Goal: Information Seeking & Learning: Learn about a topic

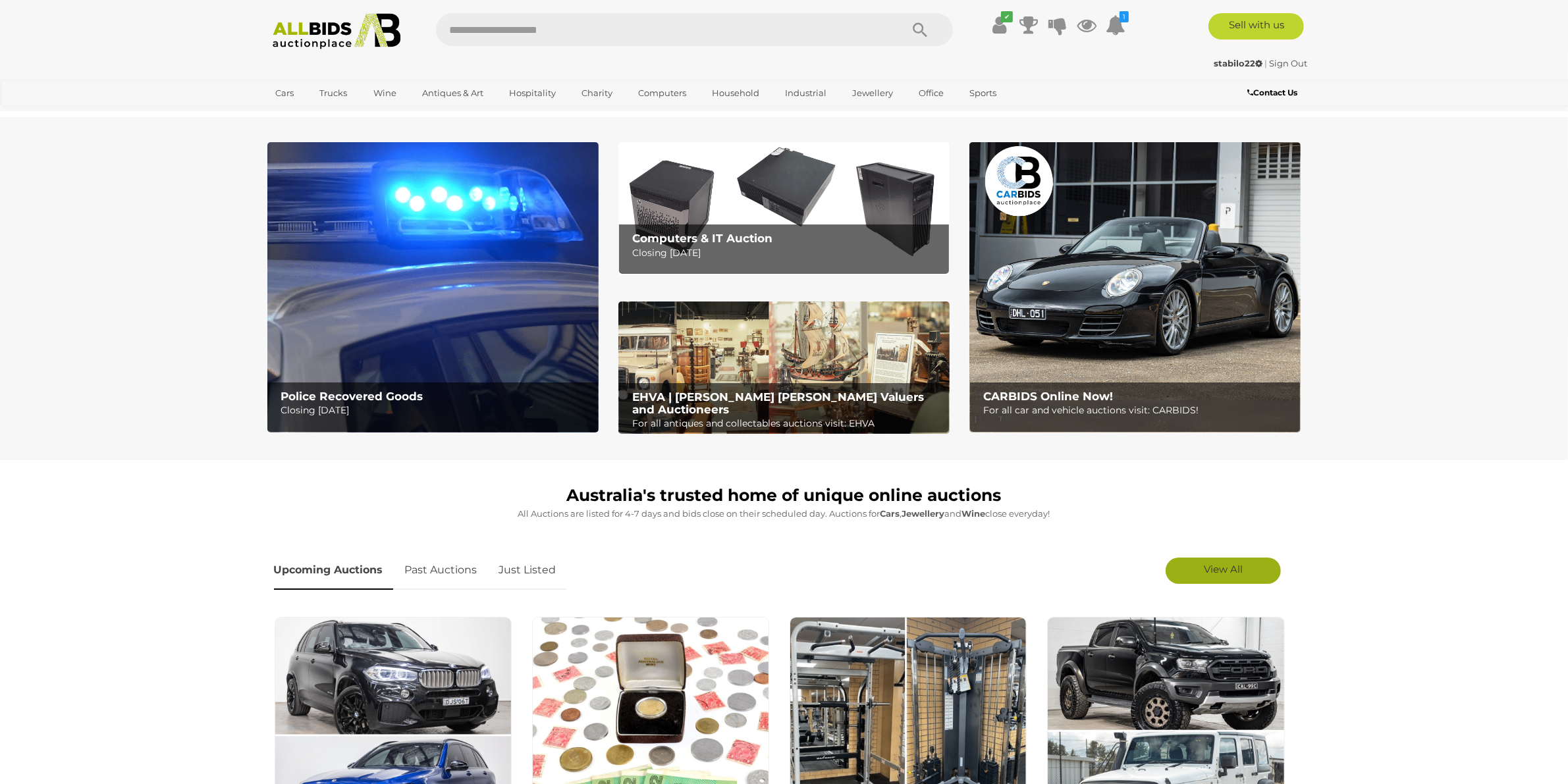
click at [1245, 573] on link "View All" at bounding box center [1223, 571] width 115 height 27
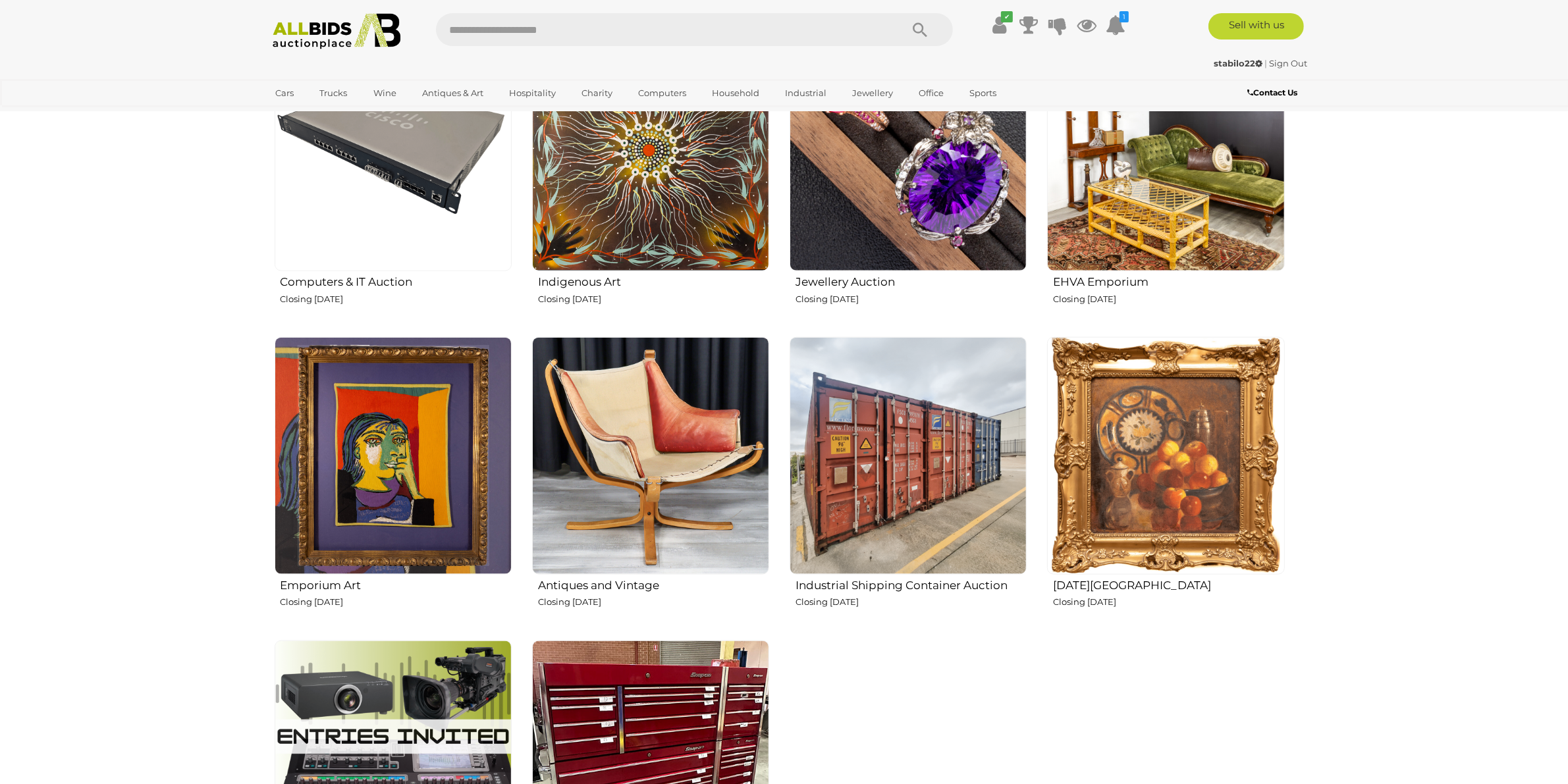
scroll to position [1893, 0]
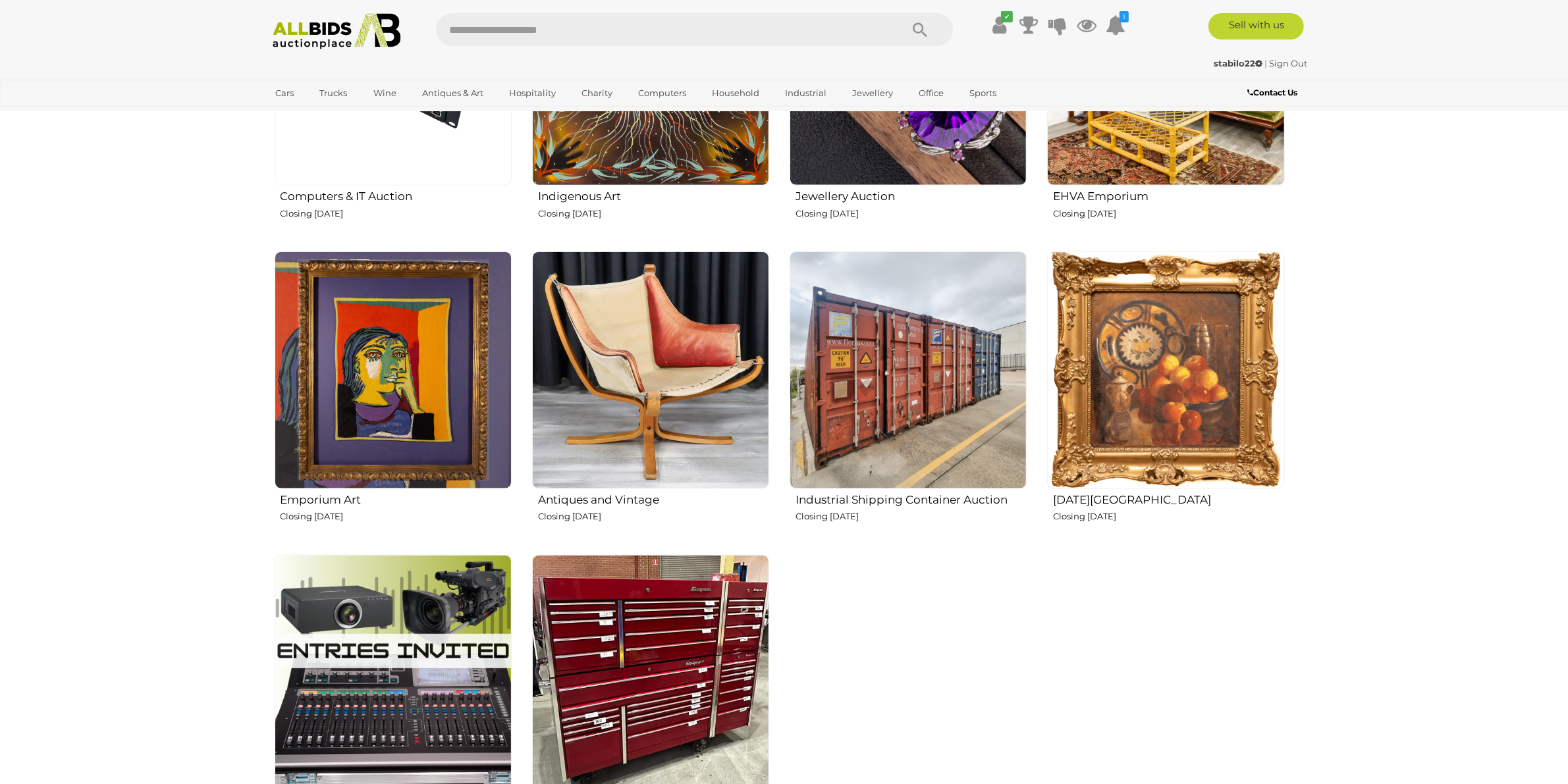
click at [1100, 337] on img at bounding box center [1166, 370] width 237 height 237
click at [626, 392] on img at bounding box center [650, 370] width 237 height 237
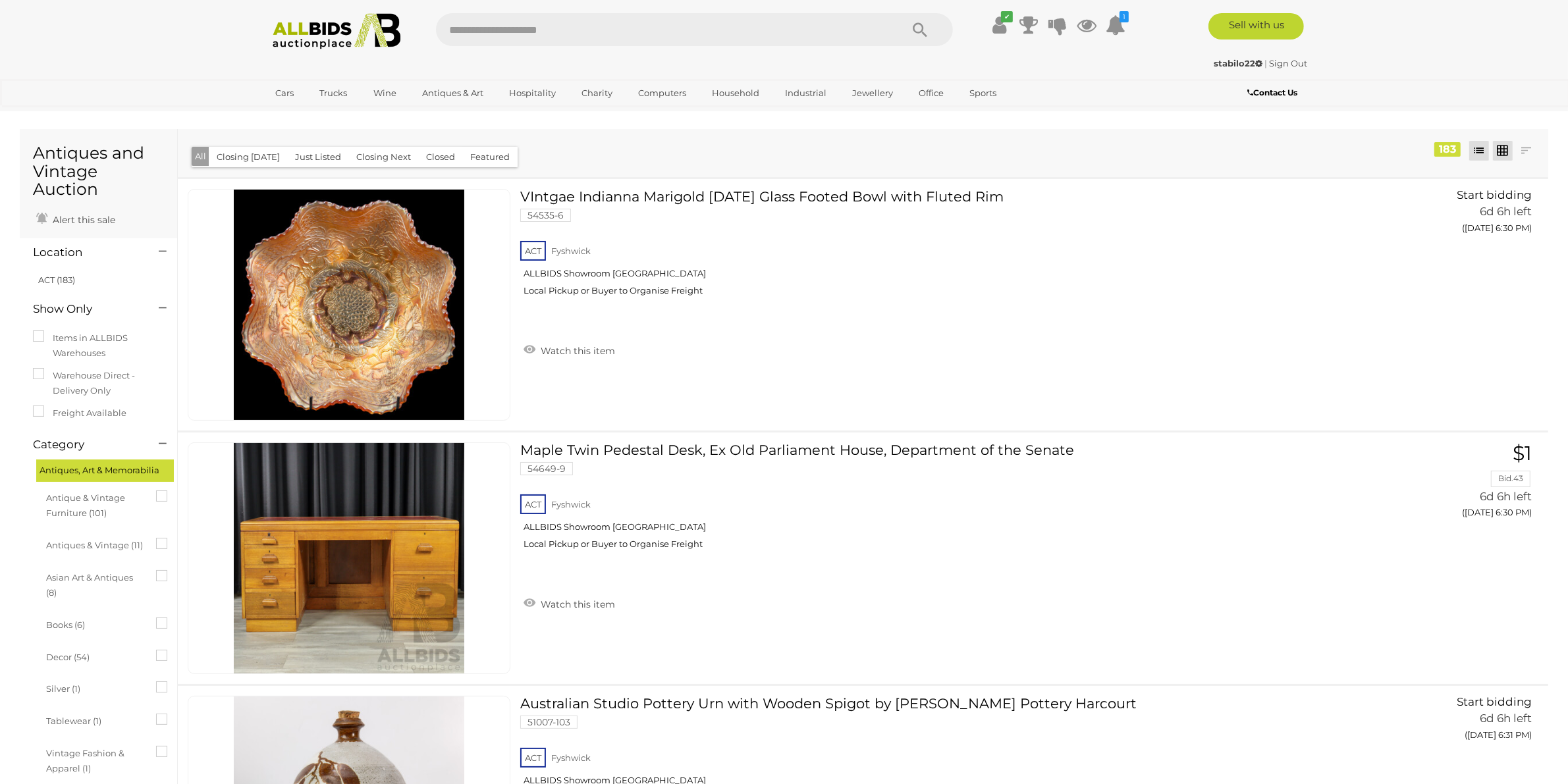
click at [1506, 149] on link at bounding box center [1503, 151] width 20 height 20
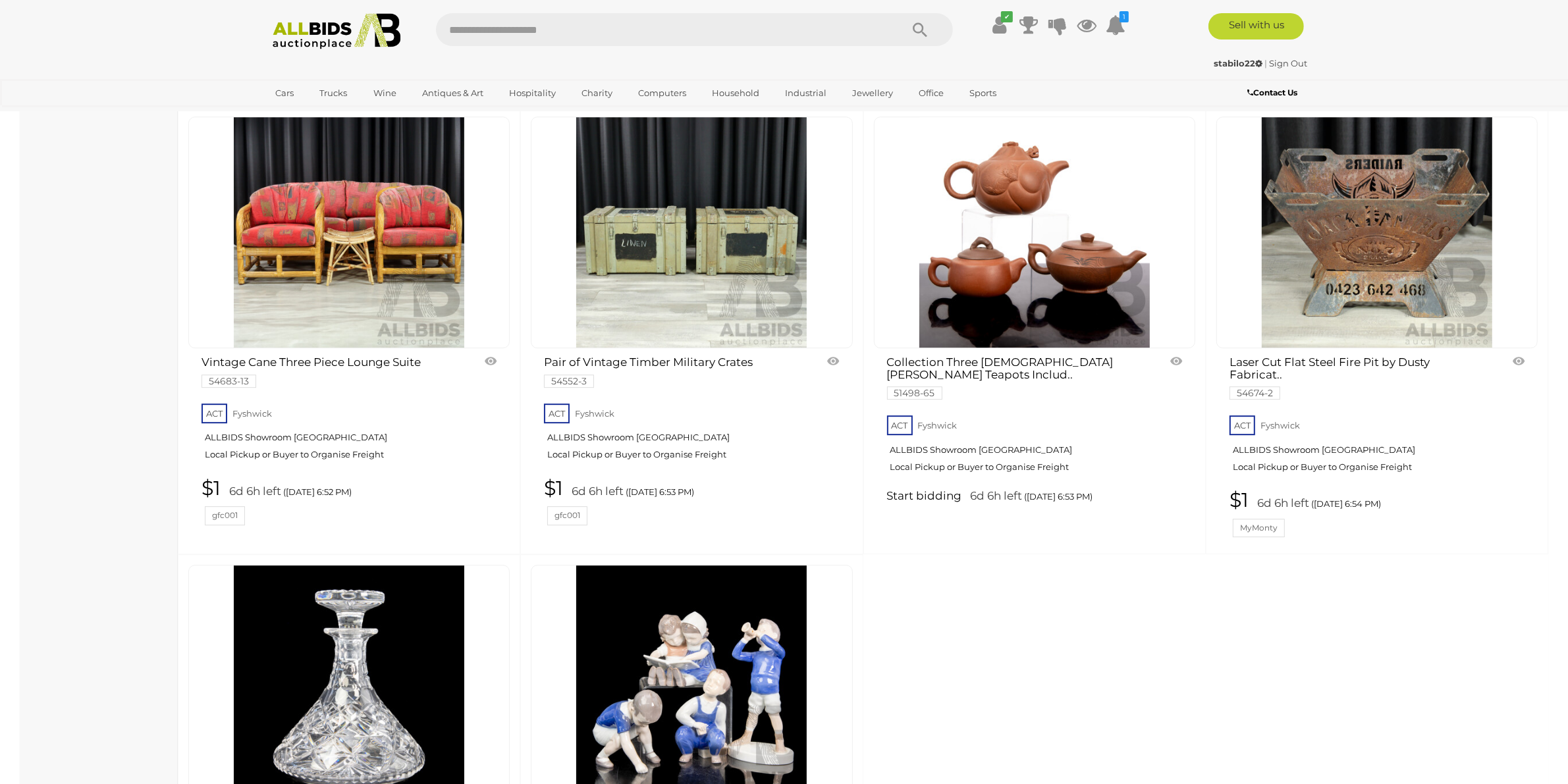
scroll to position [5232, 0]
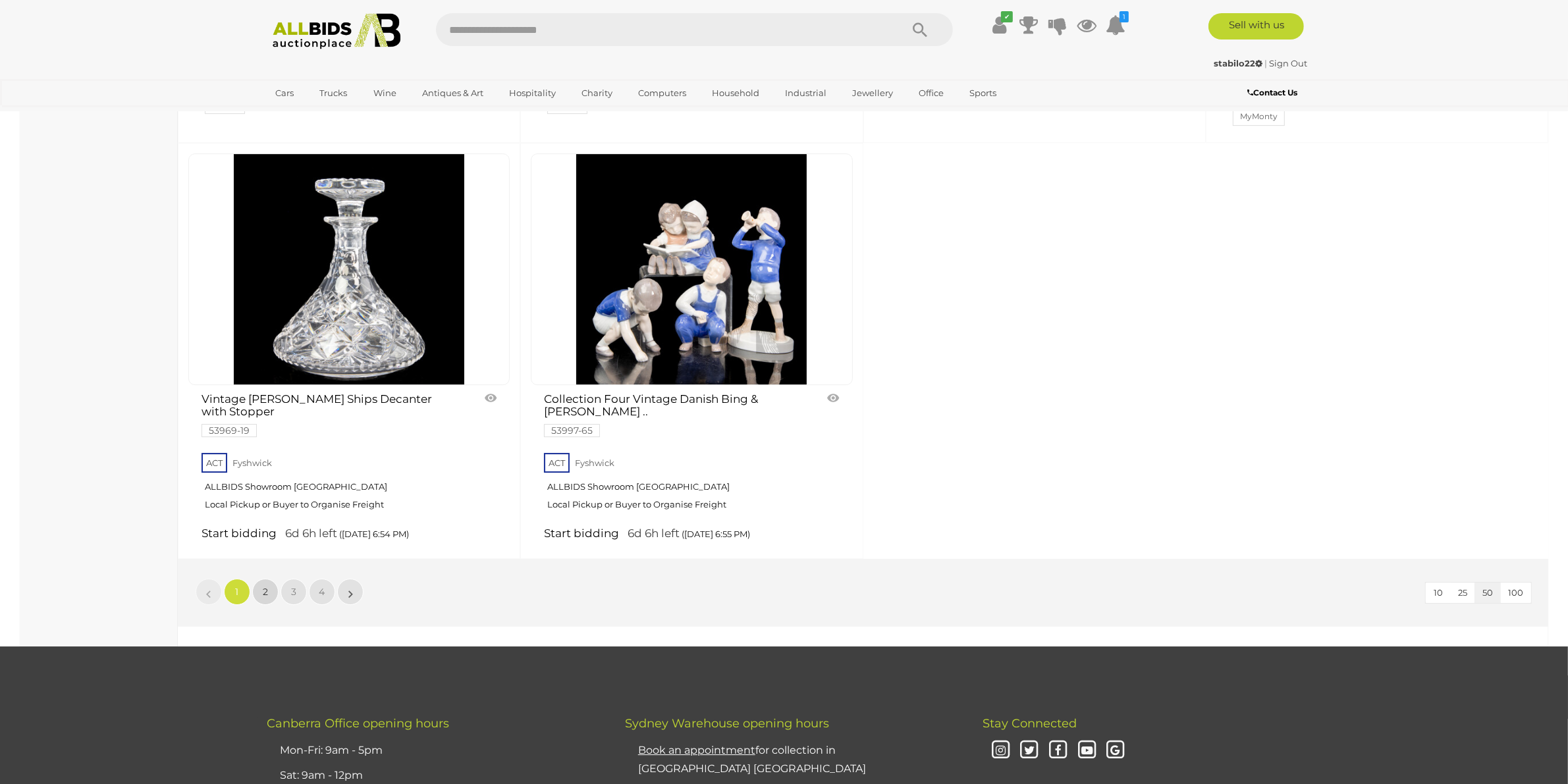
click at [265, 598] on span "2" at bounding box center [265, 592] width 5 height 12
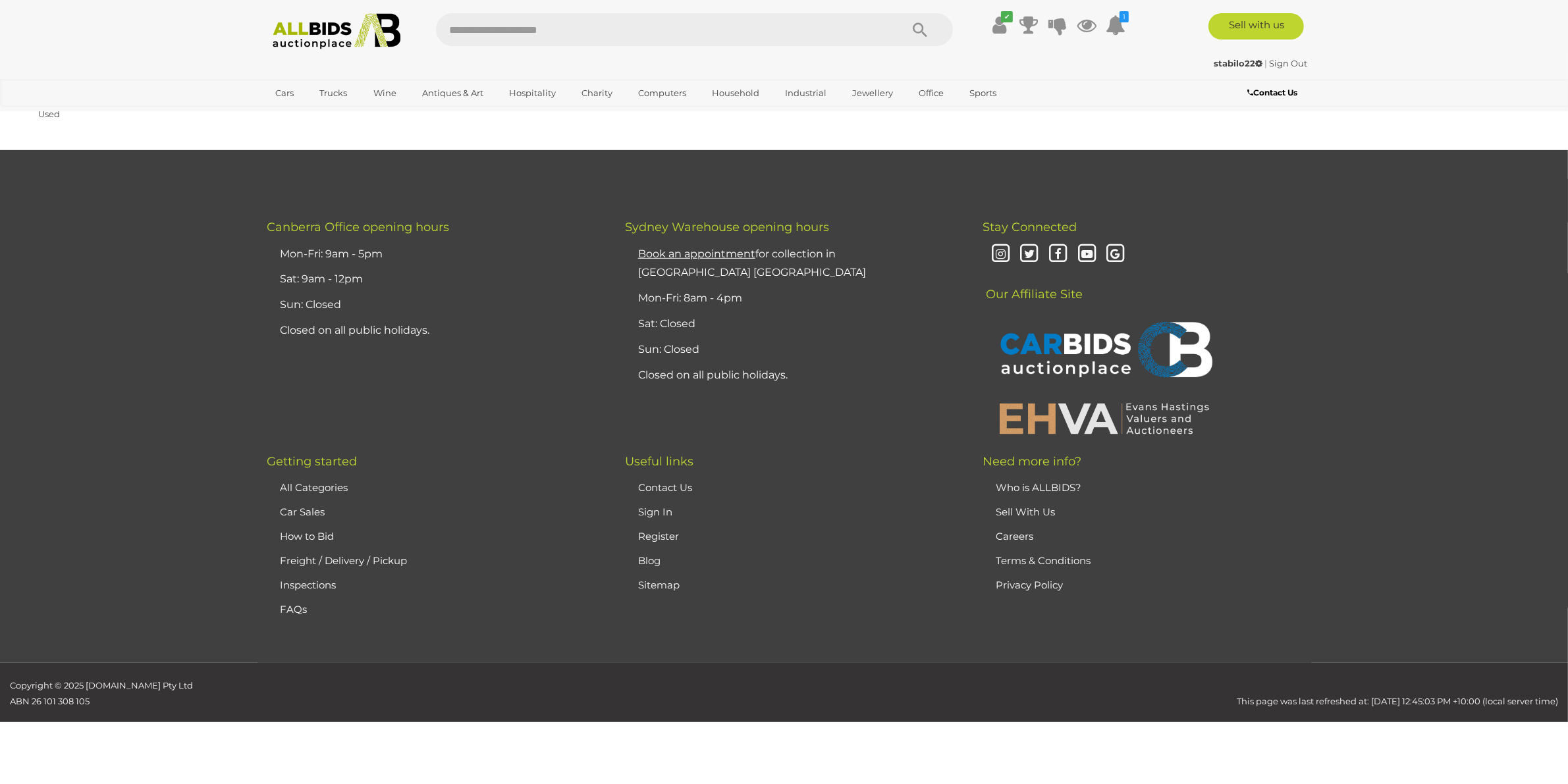
scroll to position [46, 0]
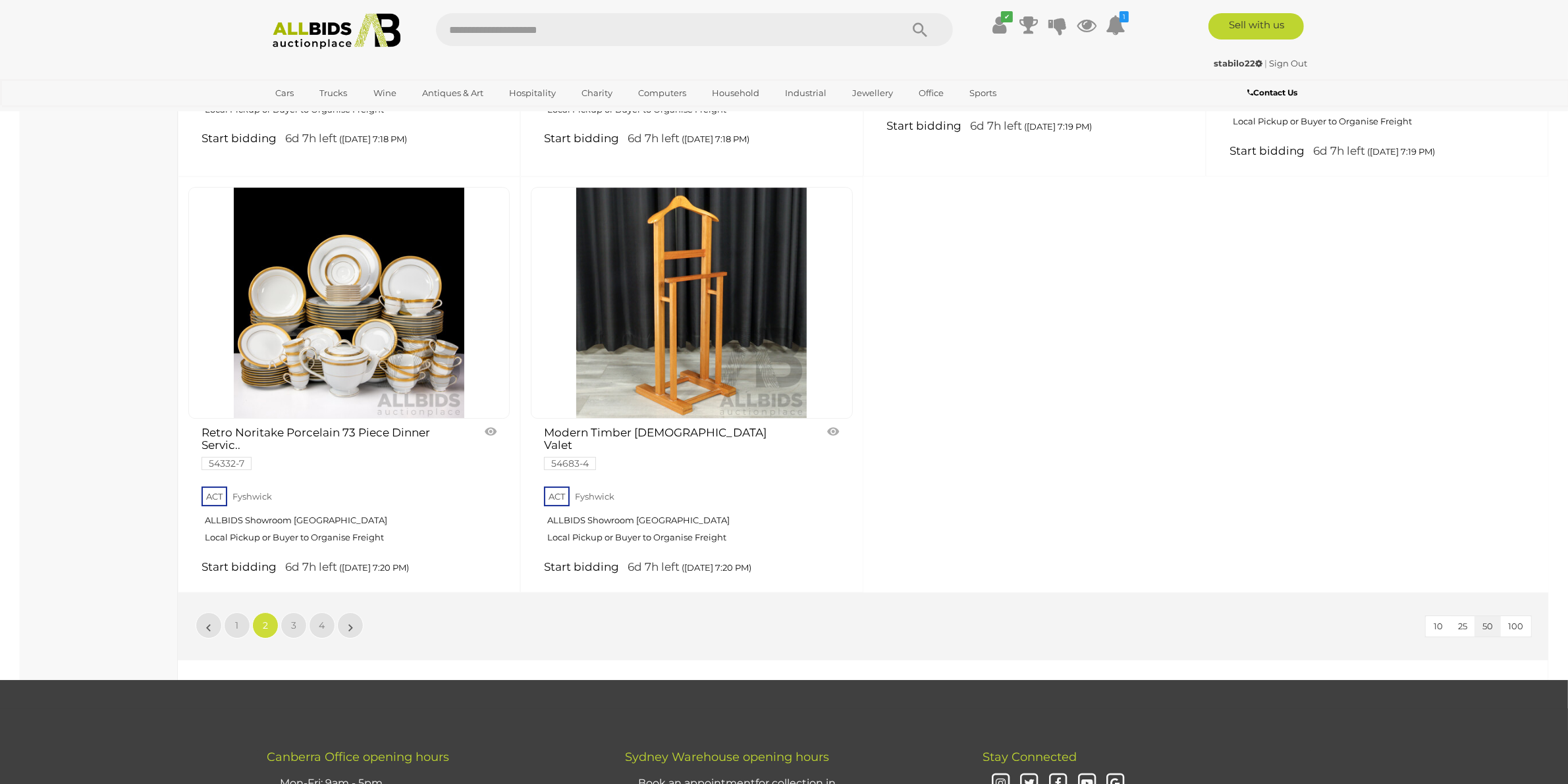
scroll to position [5397, 0]
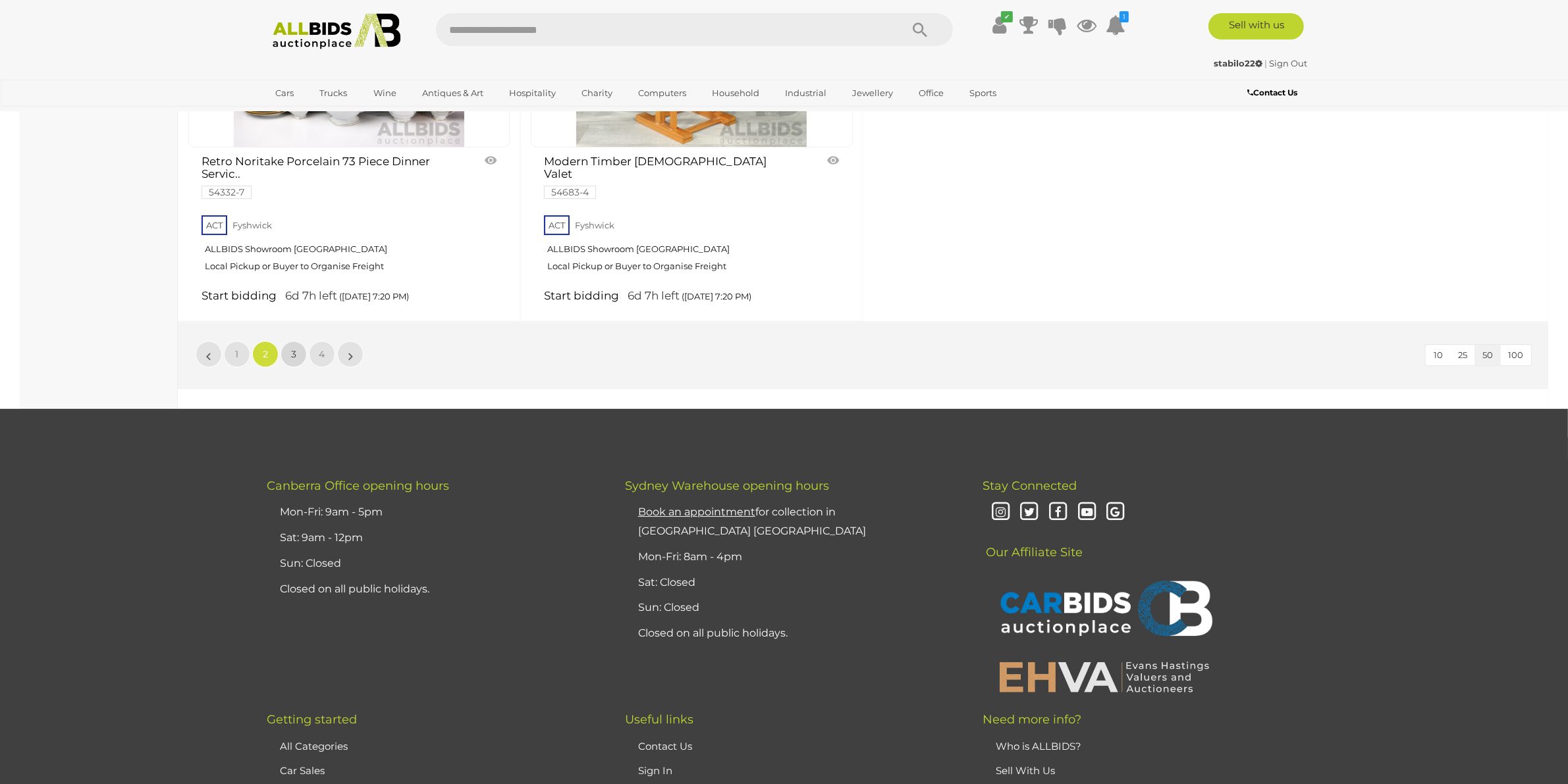
click at [298, 358] on link "3" at bounding box center [294, 354] width 27 height 27
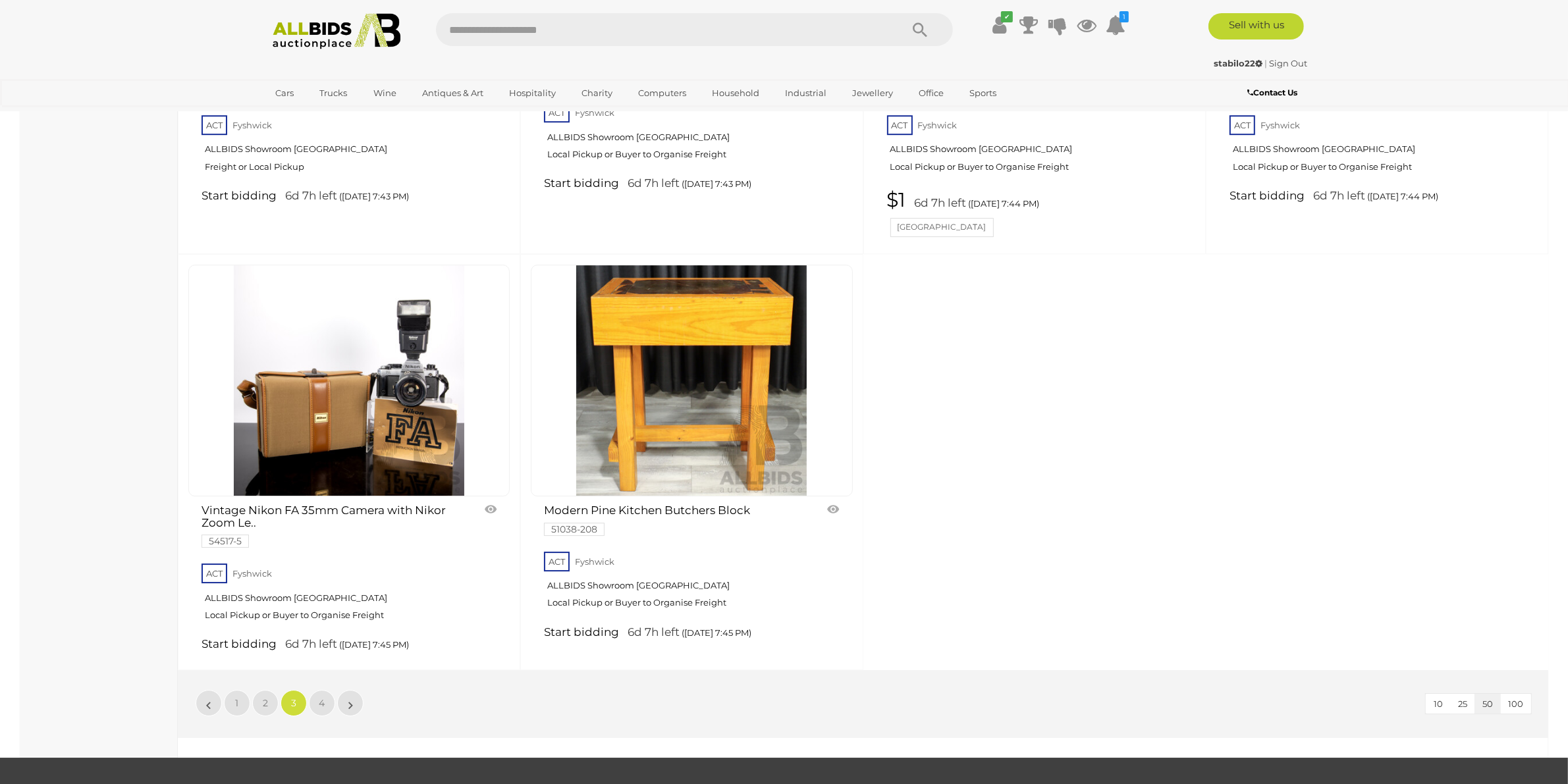
scroll to position [5150, 0]
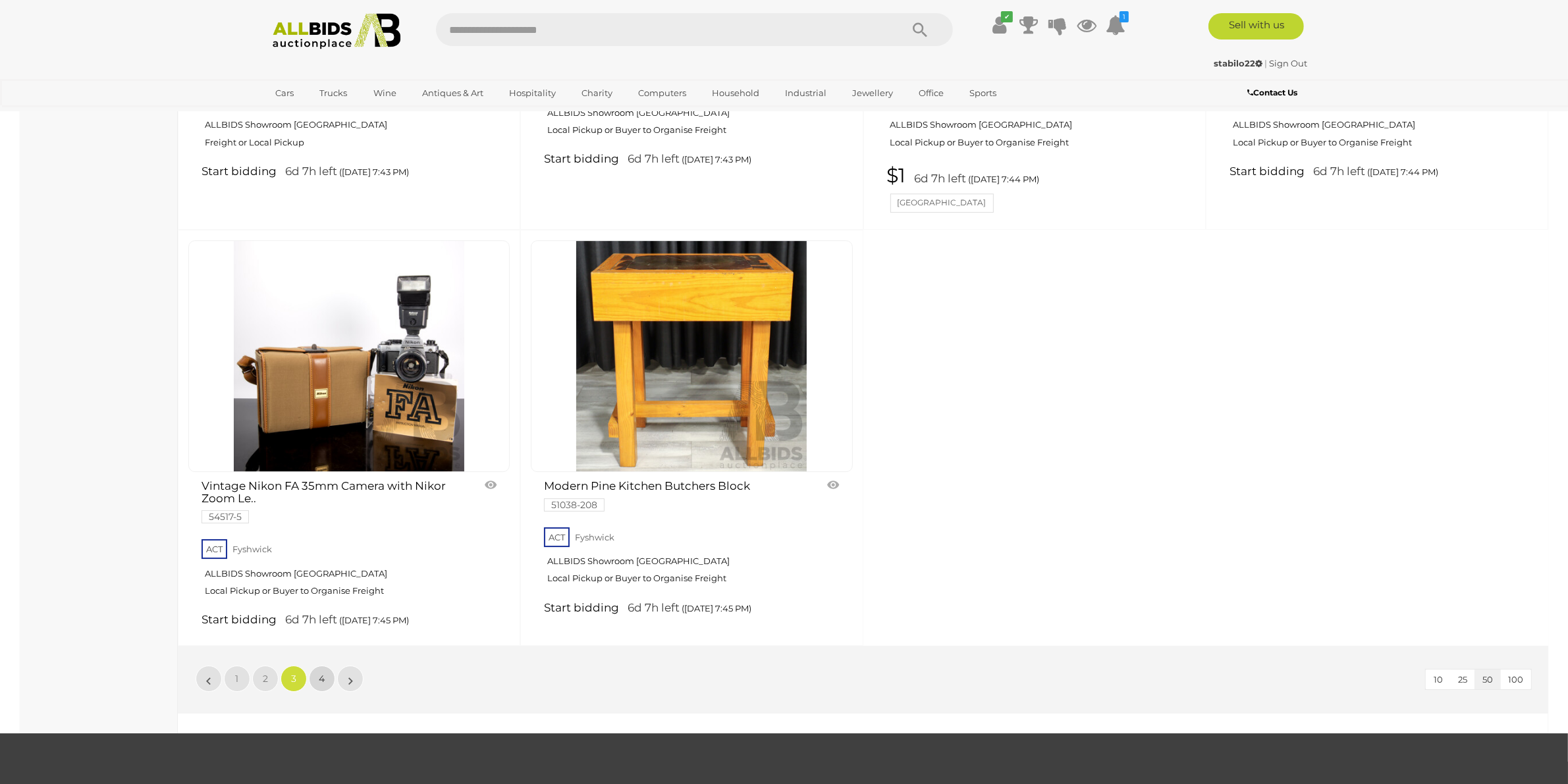
click at [324, 667] on link "4" at bounding box center [322, 679] width 27 height 27
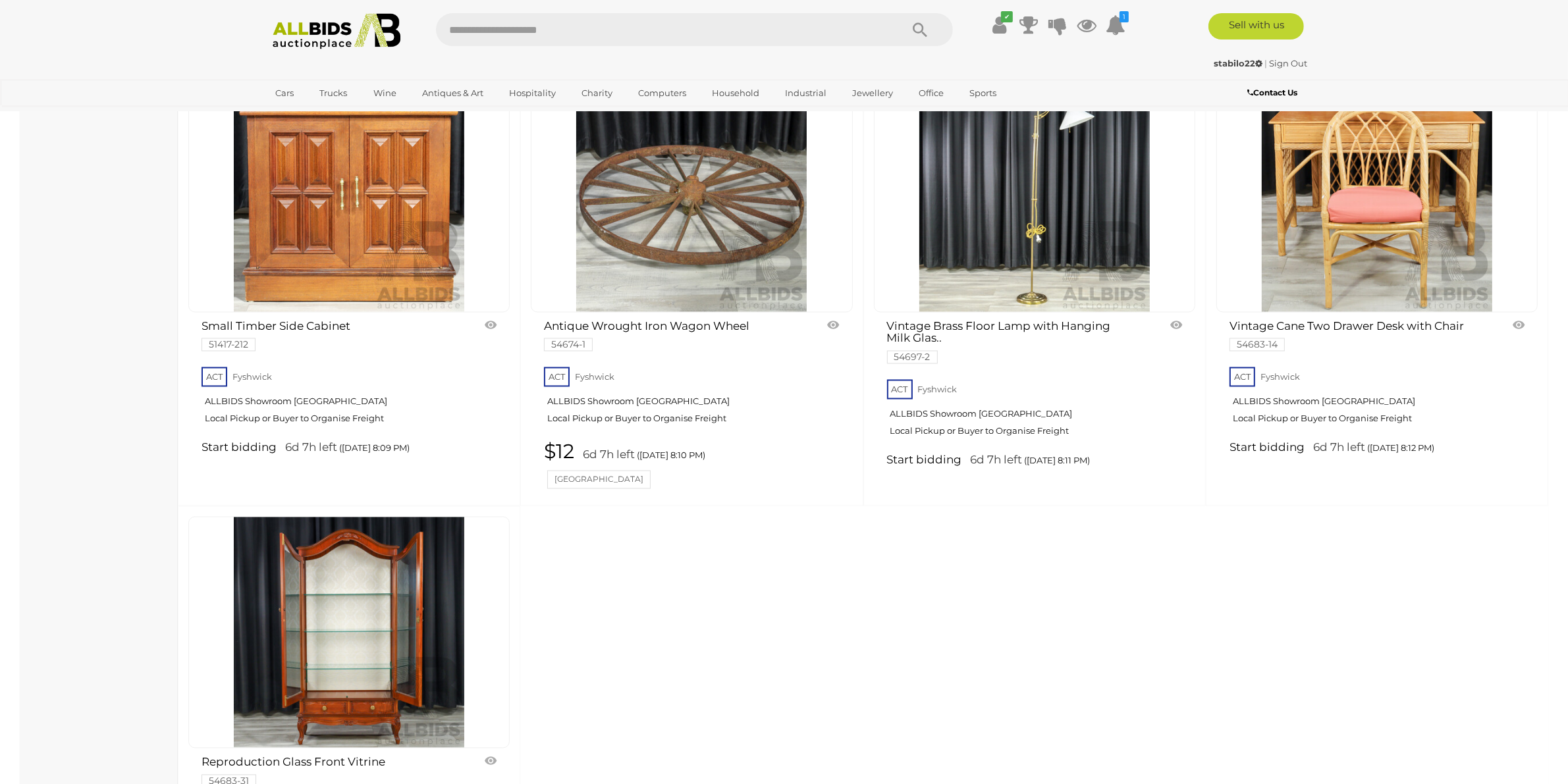
scroll to position [3256, 0]
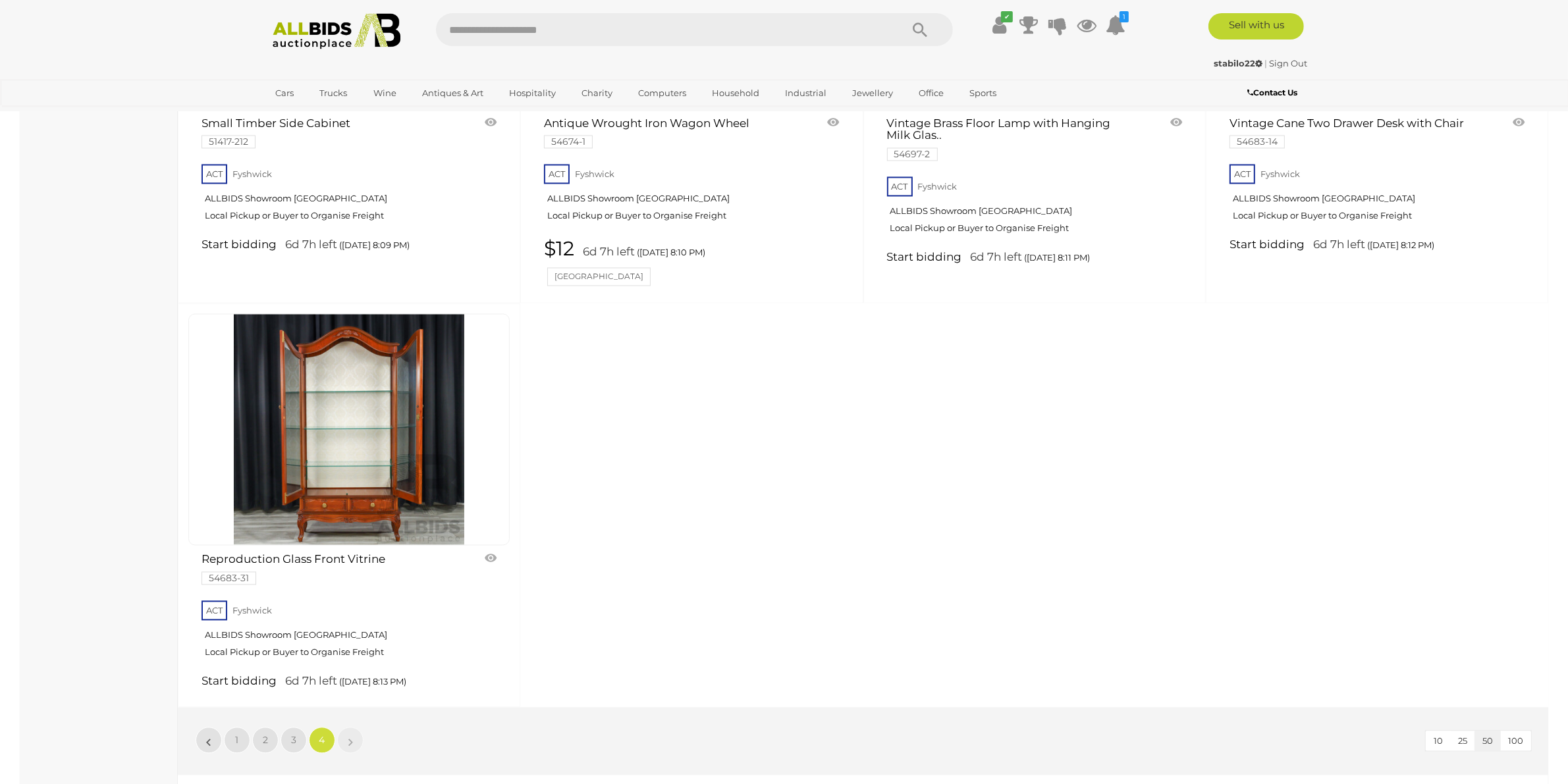
click at [307, 41] on img at bounding box center [337, 32] width 143 height 37
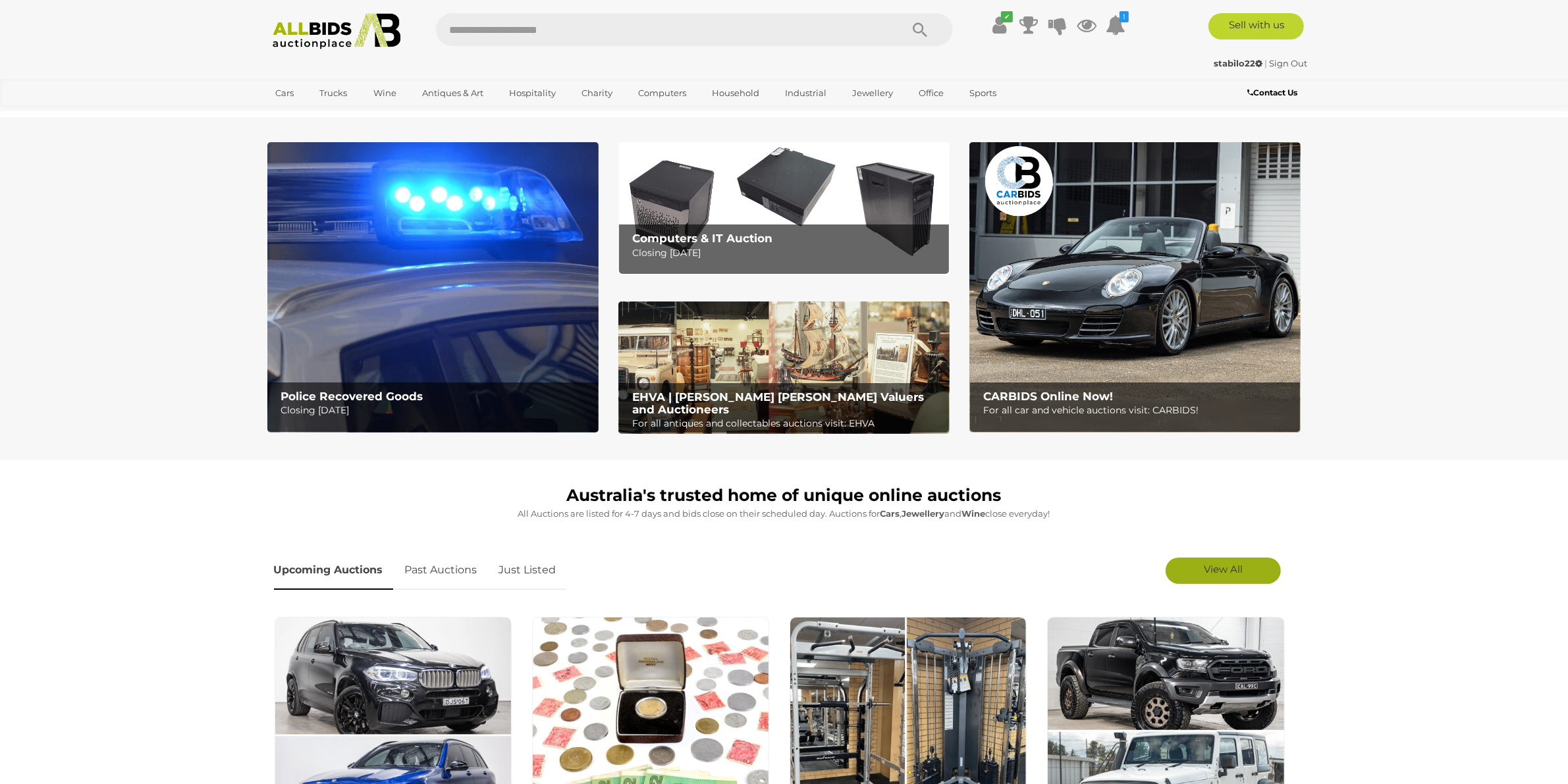
click at [1200, 567] on link "View All" at bounding box center [1223, 571] width 115 height 27
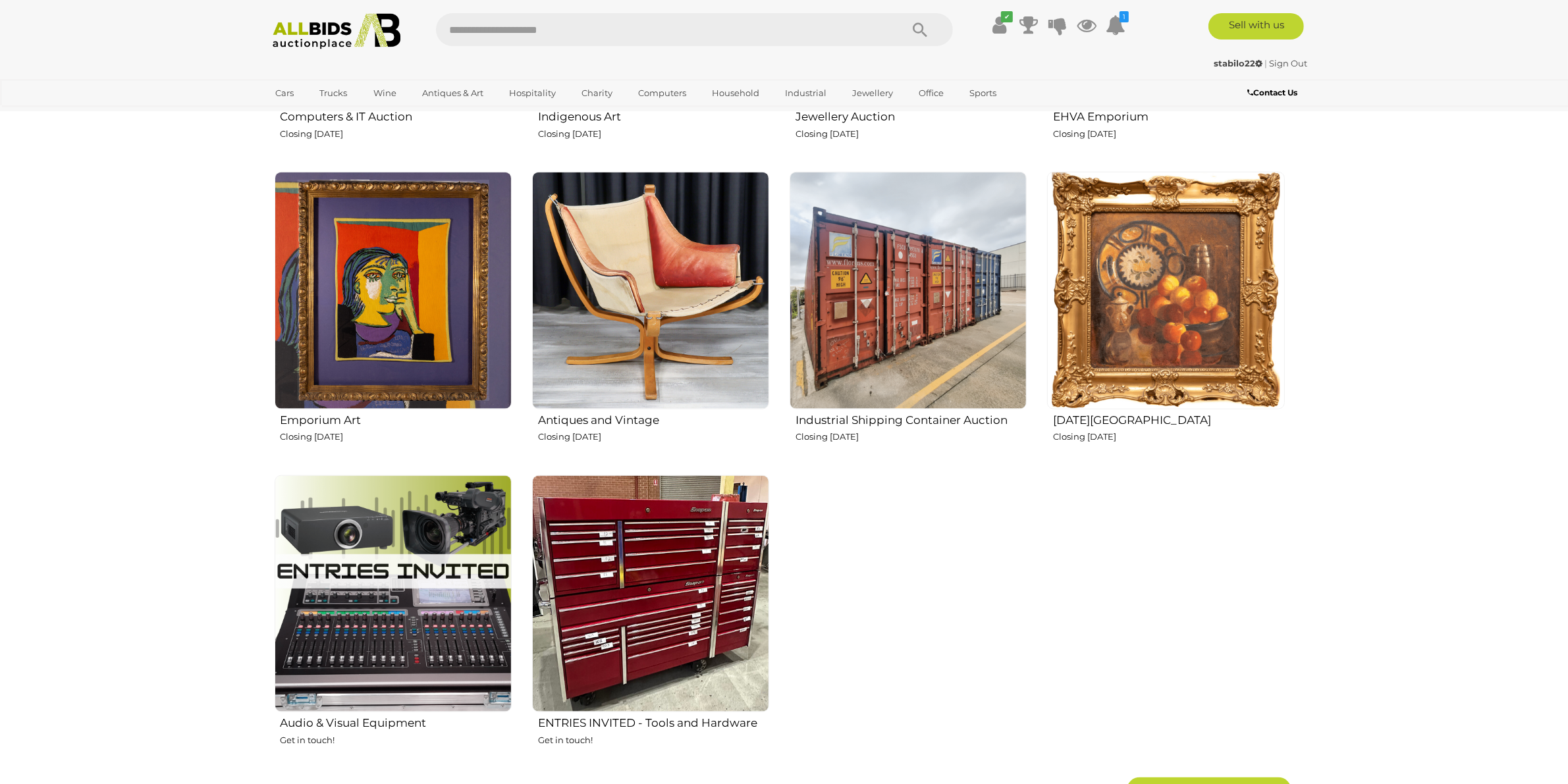
scroll to position [1975, 0]
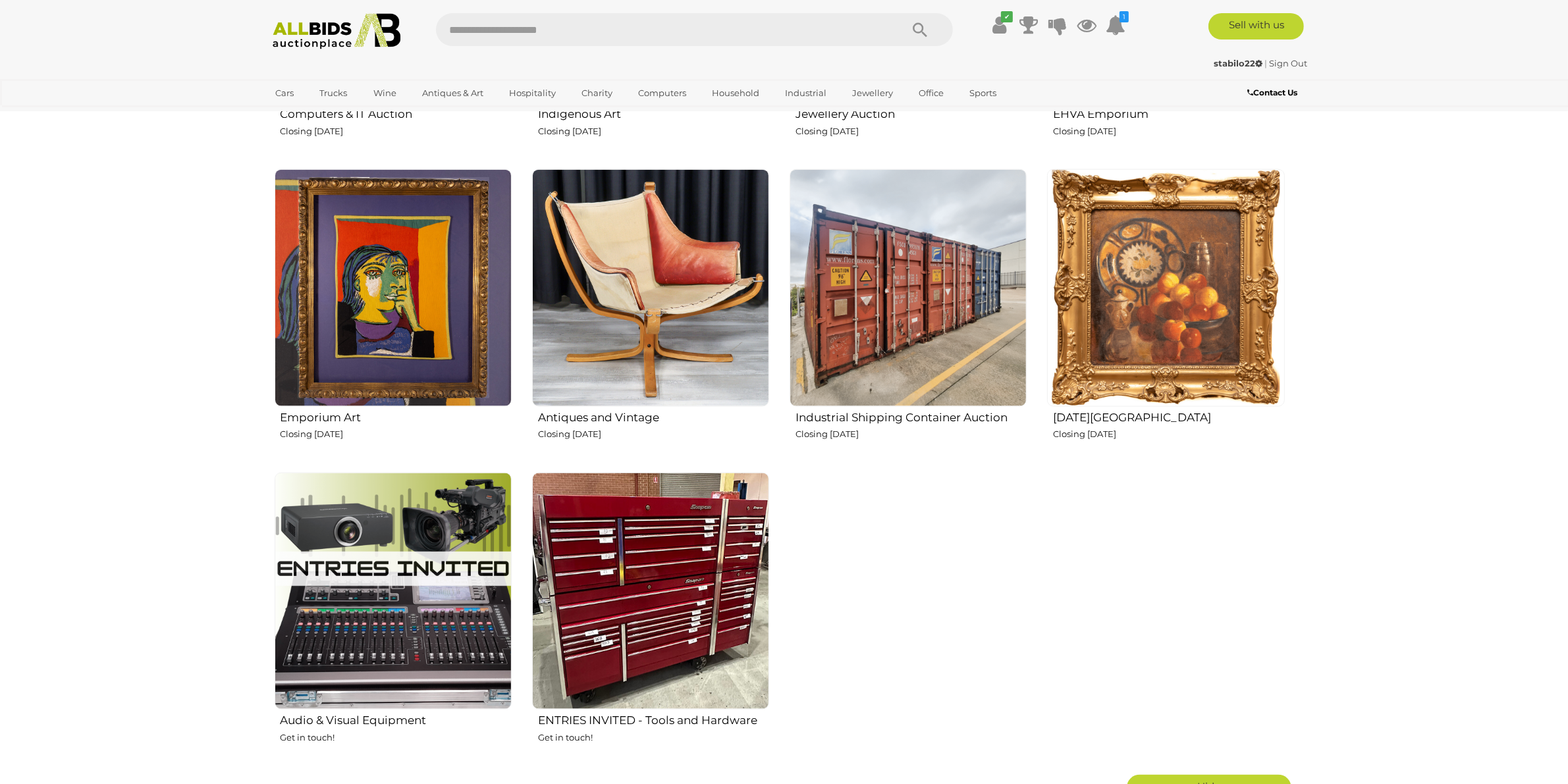
click at [416, 330] on img at bounding box center [393, 288] width 237 height 237
click at [1254, 351] on img at bounding box center [1166, 288] width 237 height 237
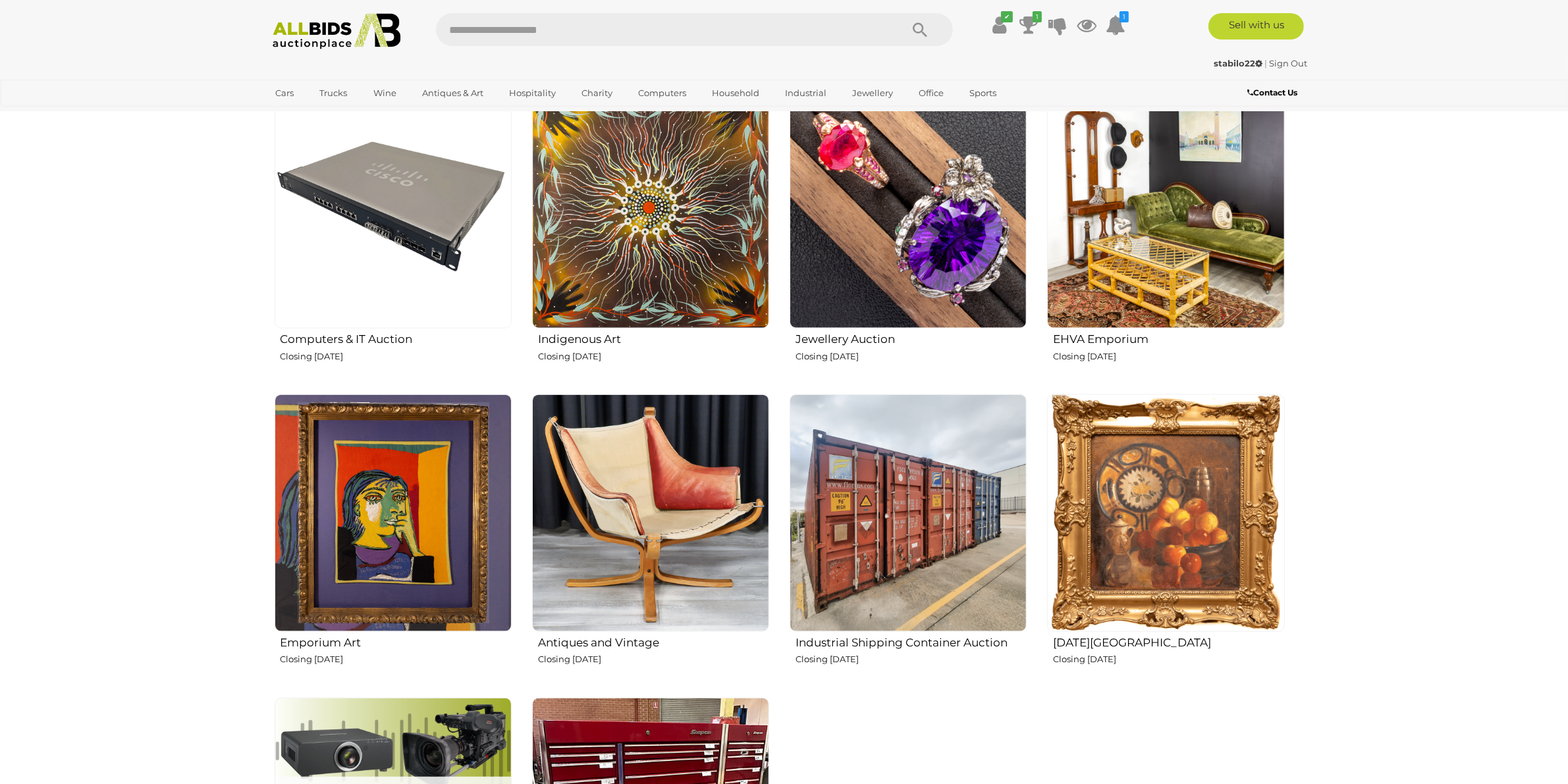
scroll to position [1729, 0]
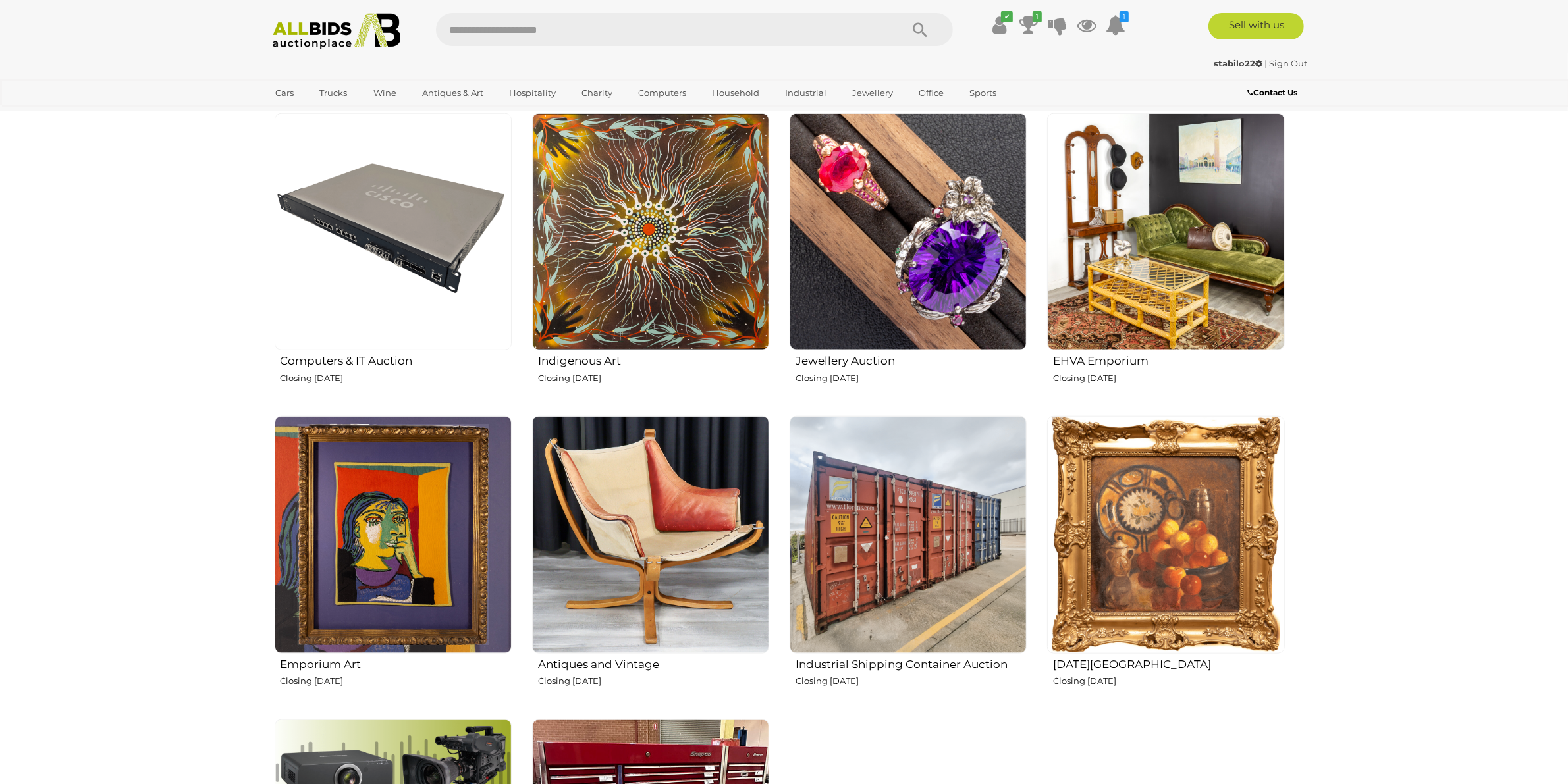
click at [1107, 238] on img at bounding box center [1166, 232] width 237 height 237
